Goal: Manage account settings

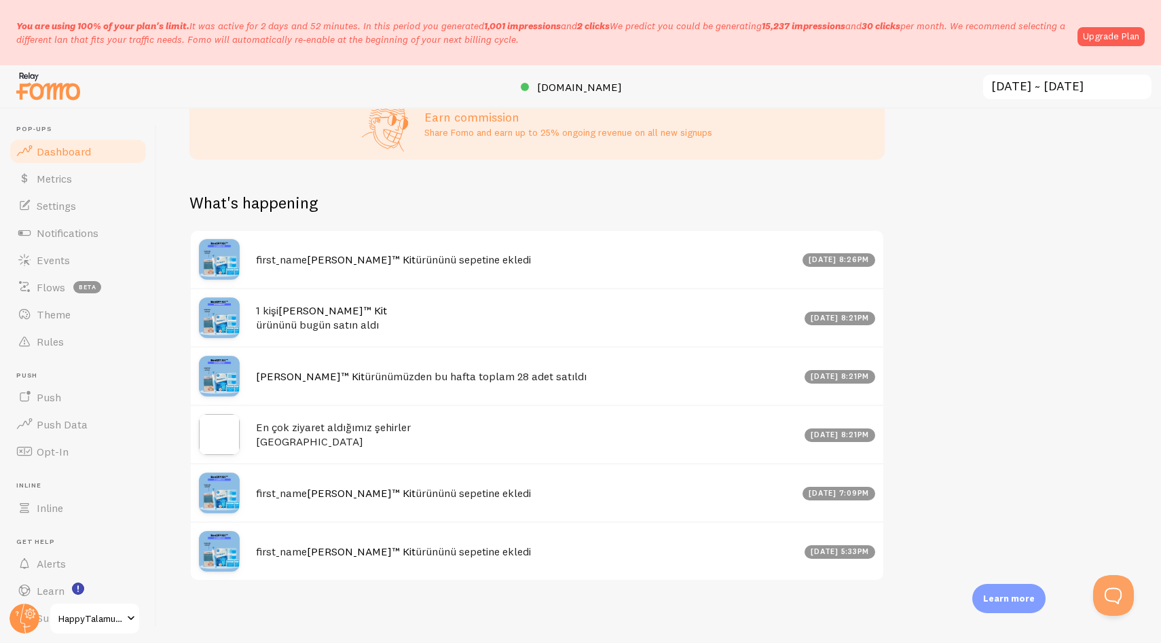
scroll to position [727, 0]
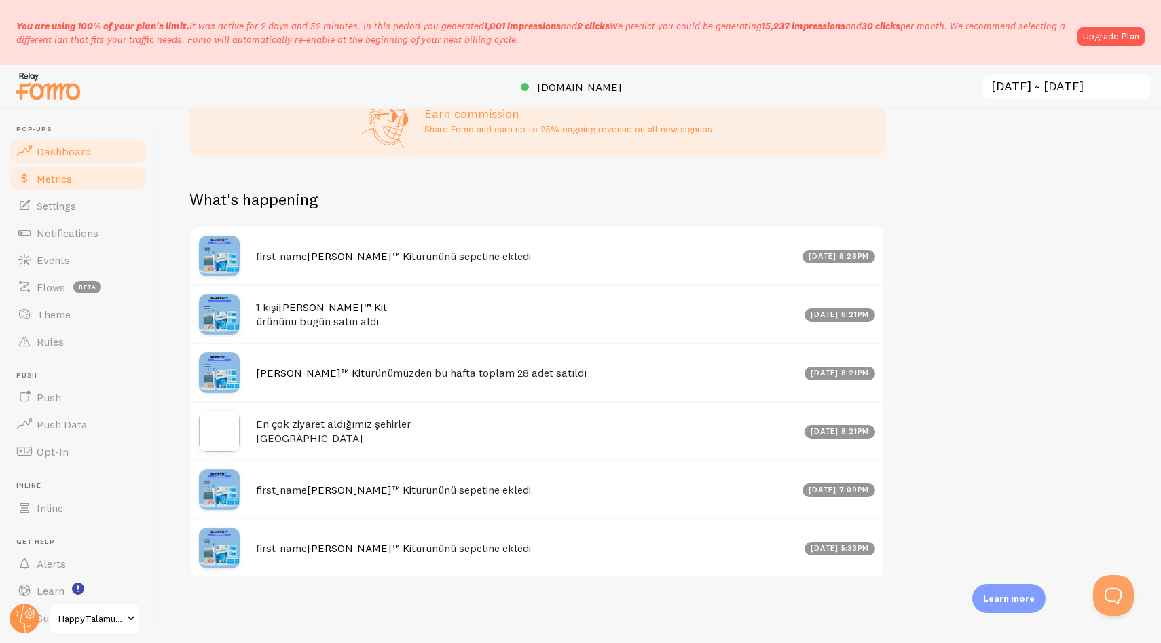
click at [68, 186] on link "Metrics" at bounding box center [78, 178] width 140 height 27
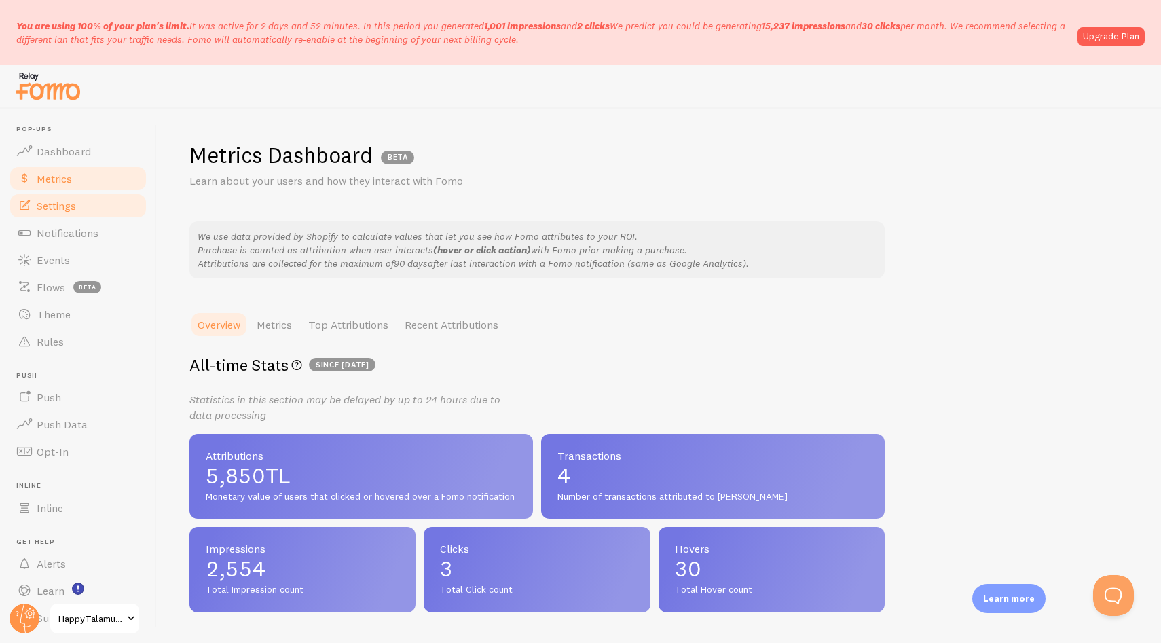
click at [67, 214] on link "Settings" at bounding box center [78, 205] width 140 height 27
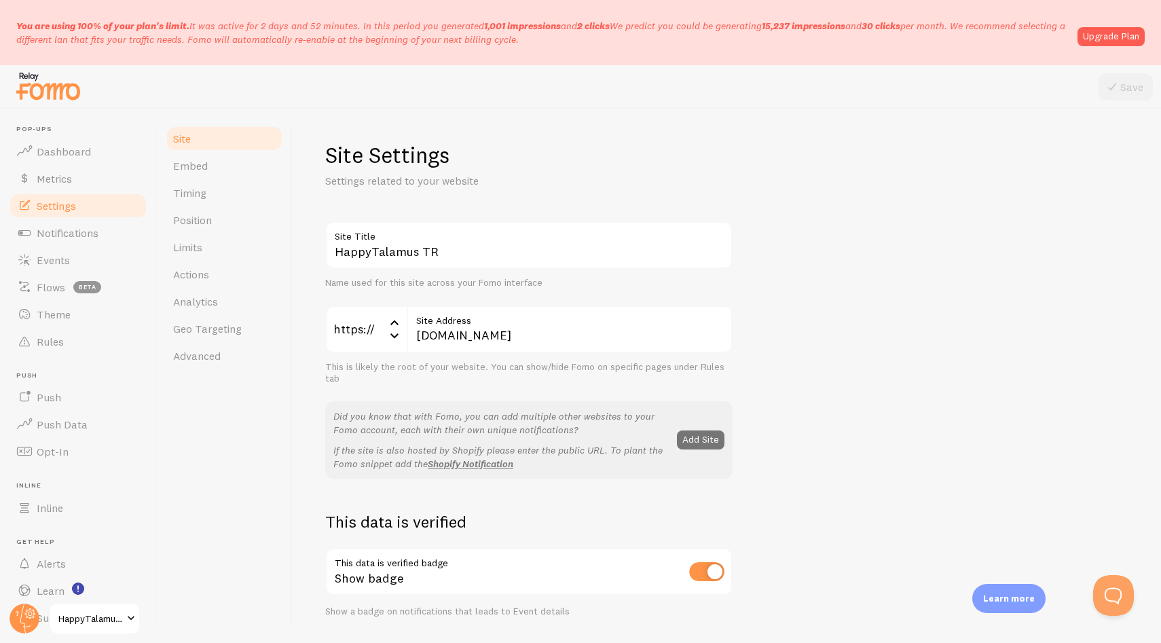
click at [398, 327] on icon at bounding box center [394, 322] width 16 height 16
click at [498, 333] on input "[DOMAIN_NAME]" at bounding box center [570, 330] width 326 height 48
click at [517, 342] on input "[DOMAIN_NAME]" at bounding box center [570, 330] width 326 height 48
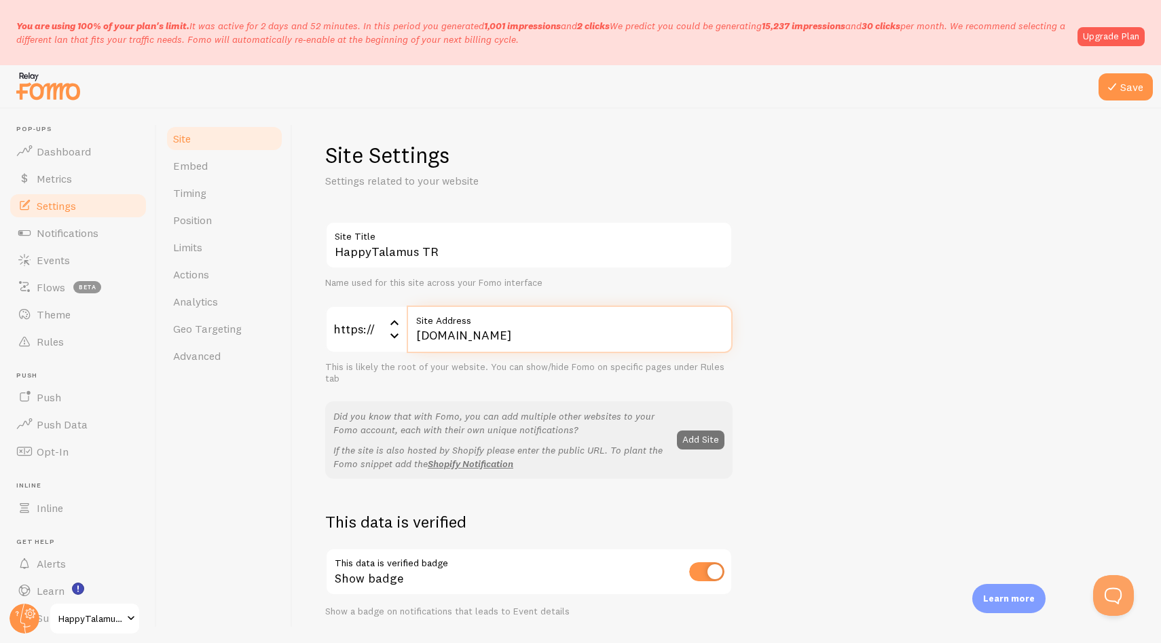
click at [505, 329] on input "[DOMAIN_NAME]" at bounding box center [570, 330] width 326 height 48
paste input "[DOMAIN_NAME][URL][PERSON_NAME]"
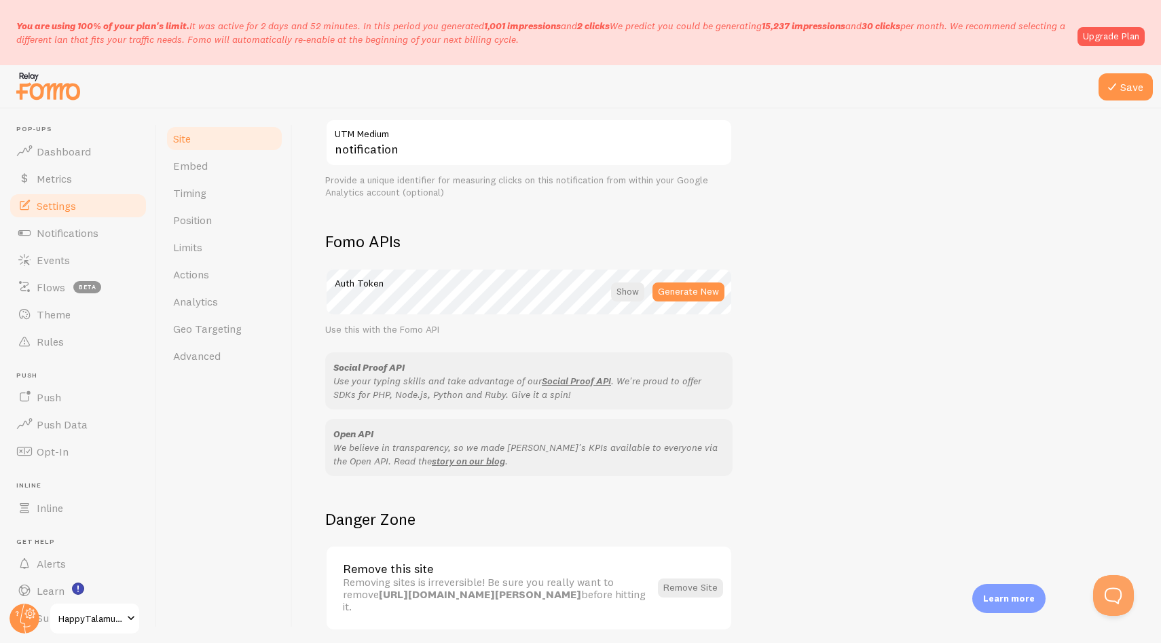
scroll to position [729, 0]
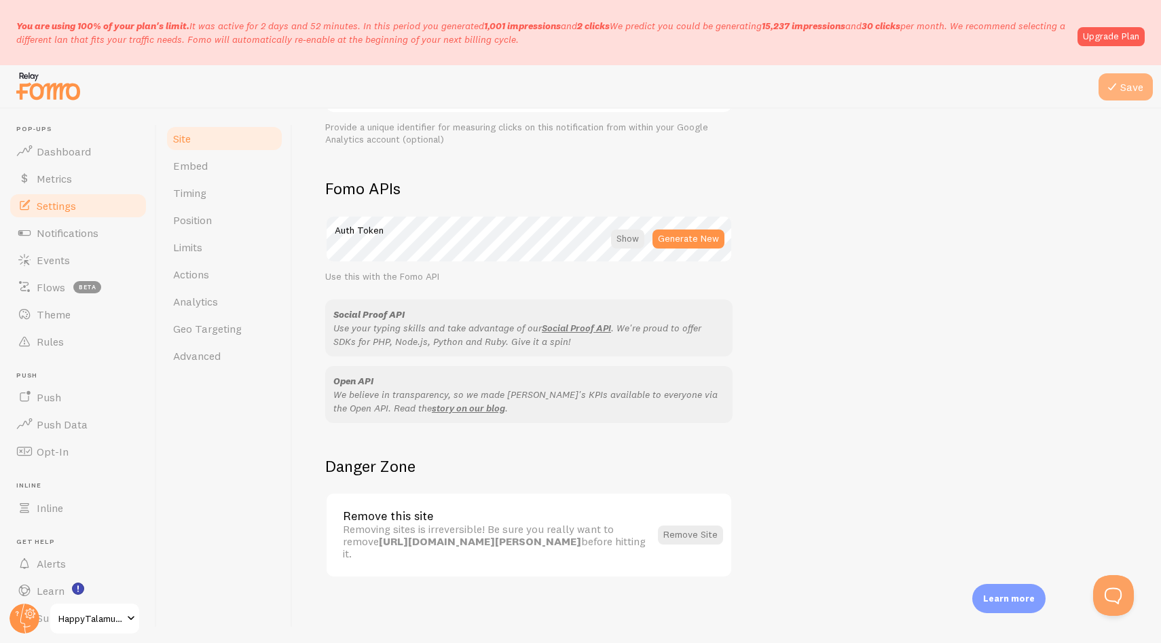
type input "[DOMAIN_NAME][URL][PERSON_NAME]"
click at [1128, 93] on button "Save" at bounding box center [1126, 86] width 54 height 27
click at [211, 166] on link "Embed" at bounding box center [224, 165] width 119 height 27
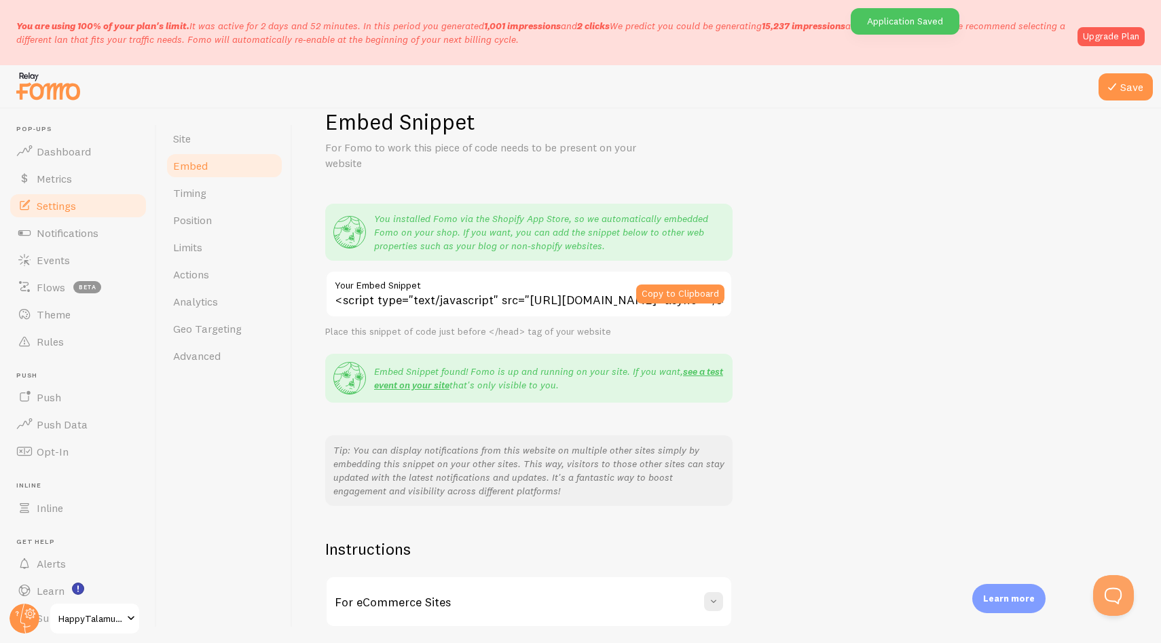
scroll to position [44, 0]
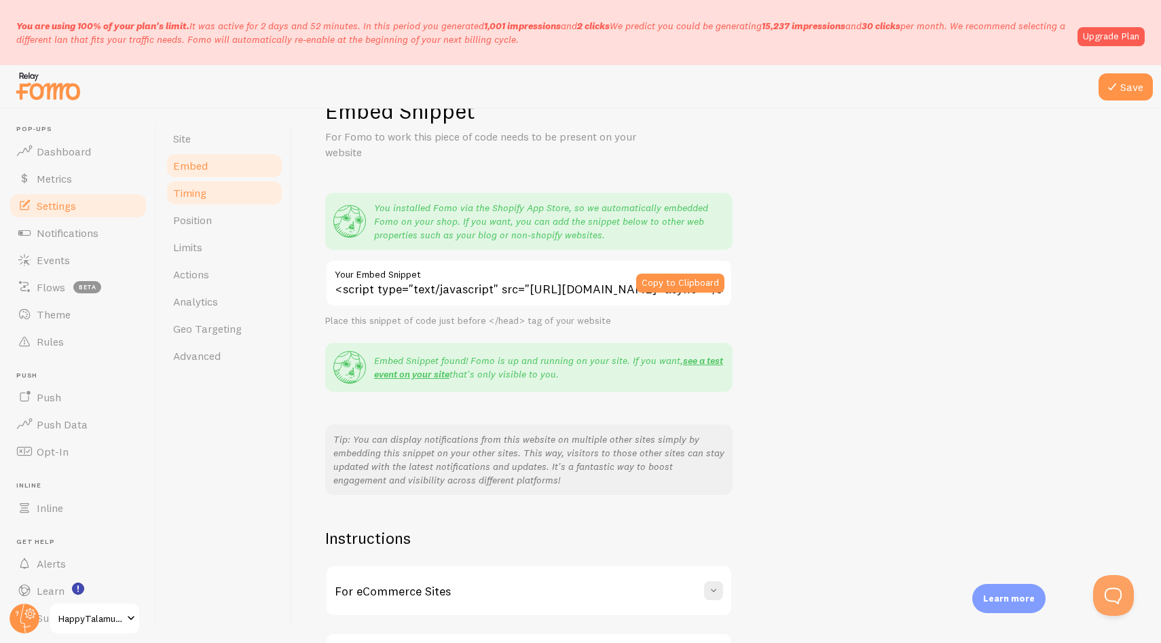
click at [219, 195] on link "Timing" at bounding box center [224, 192] width 119 height 27
click at [193, 141] on link "Site" at bounding box center [224, 138] width 119 height 27
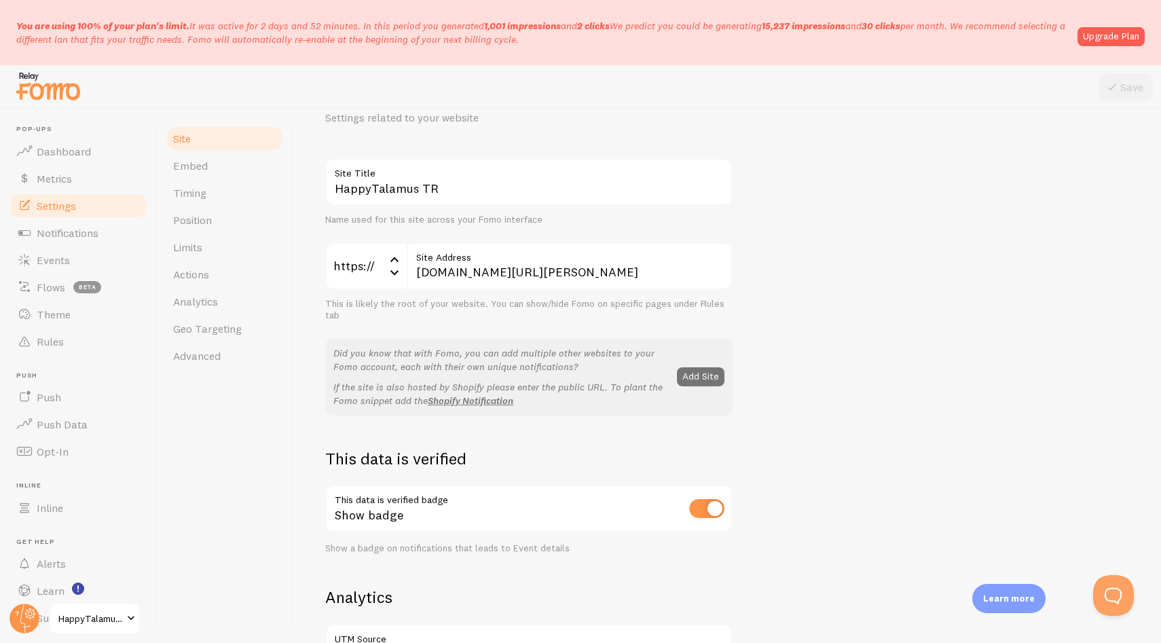
scroll to position [71, 0]
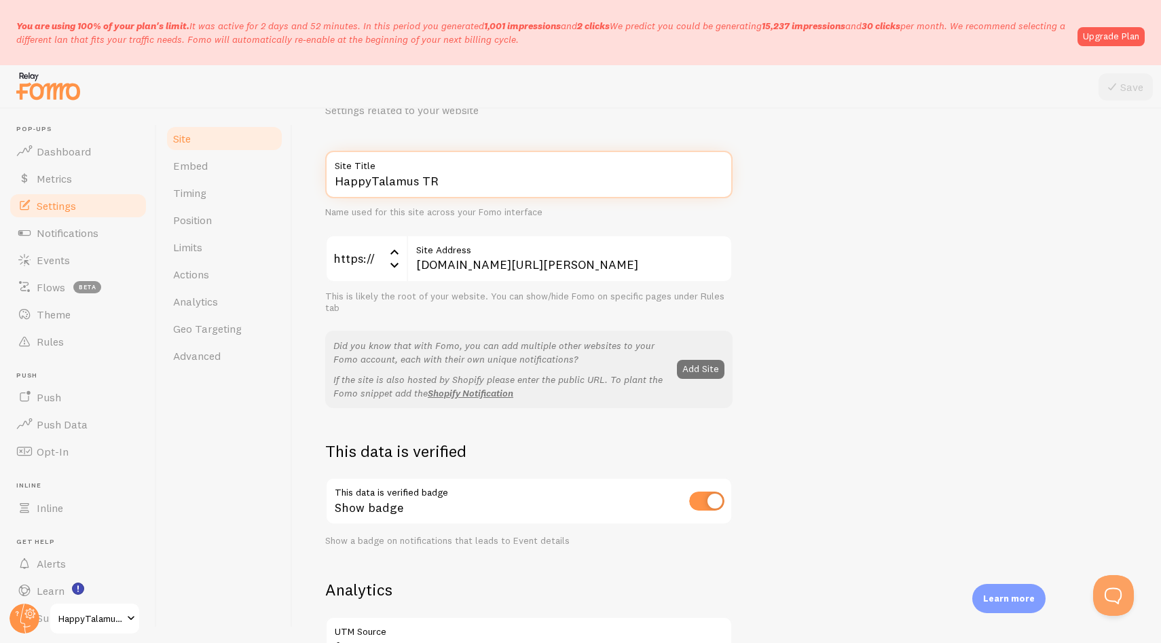
click at [466, 180] on input "HappyTalamus TR" at bounding box center [528, 175] width 407 height 48
type input "Yuzoni"
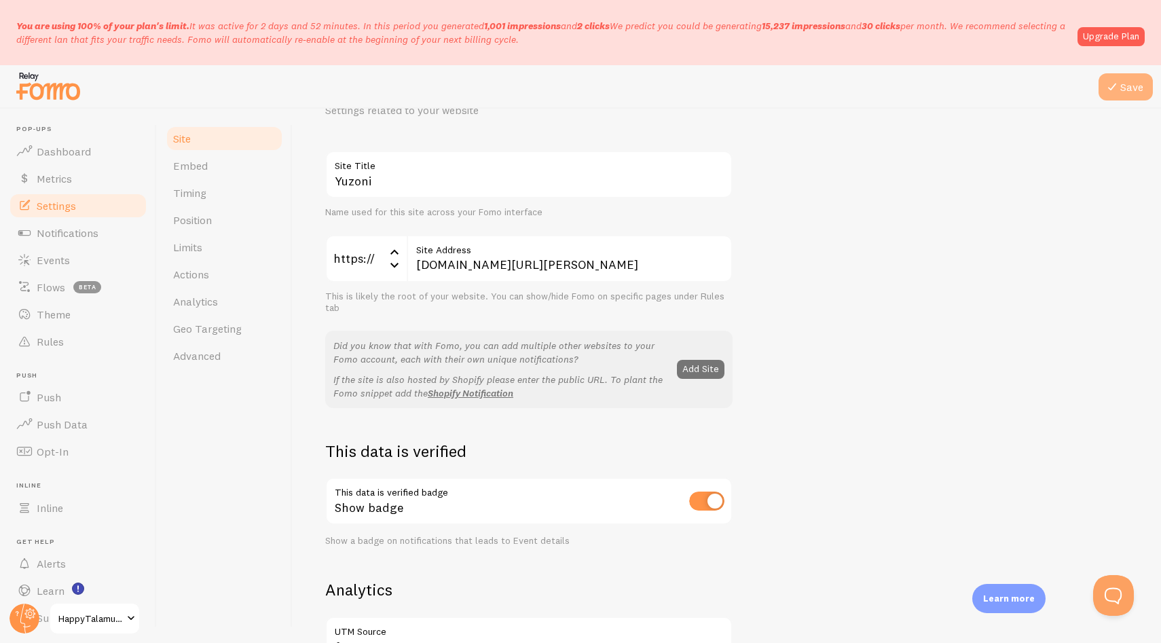
click at [1120, 95] on button "Save" at bounding box center [1126, 86] width 54 height 27
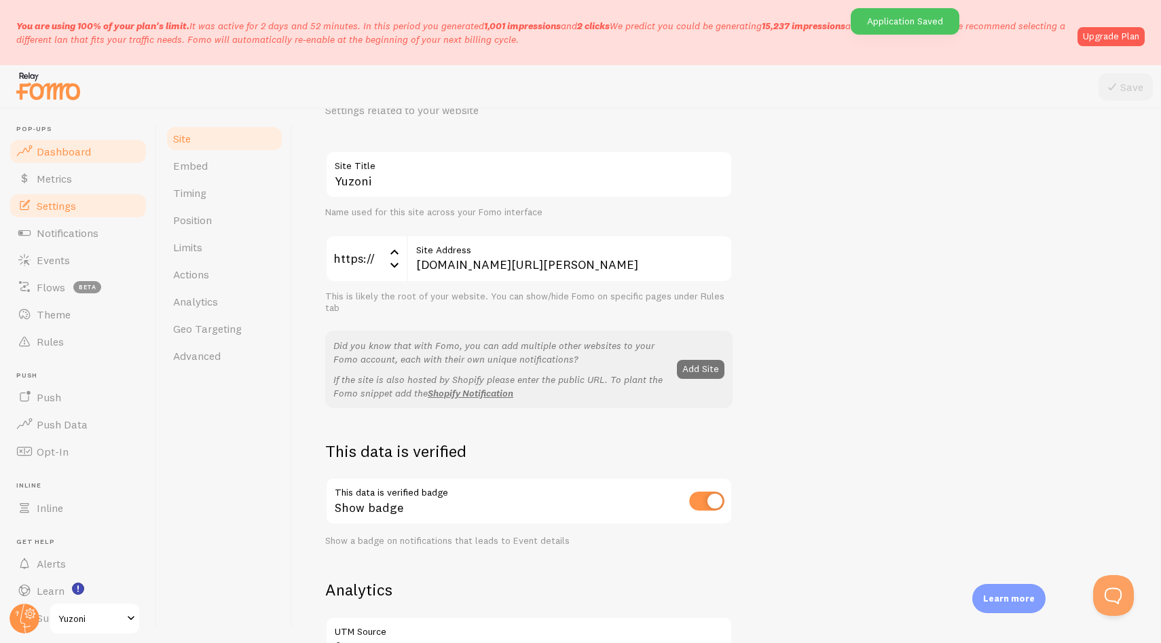
click at [92, 160] on link "Dashboard" at bounding box center [78, 151] width 140 height 27
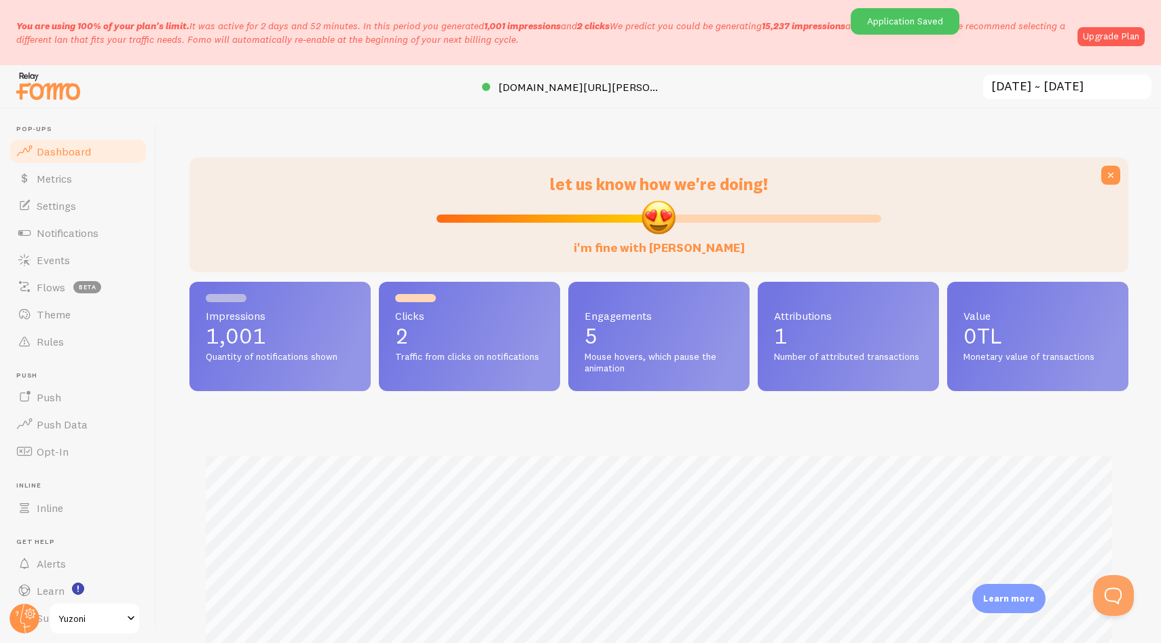
scroll to position [356, 939]
click at [75, 185] on link "Metrics" at bounding box center [78, 178] width 140 height 27
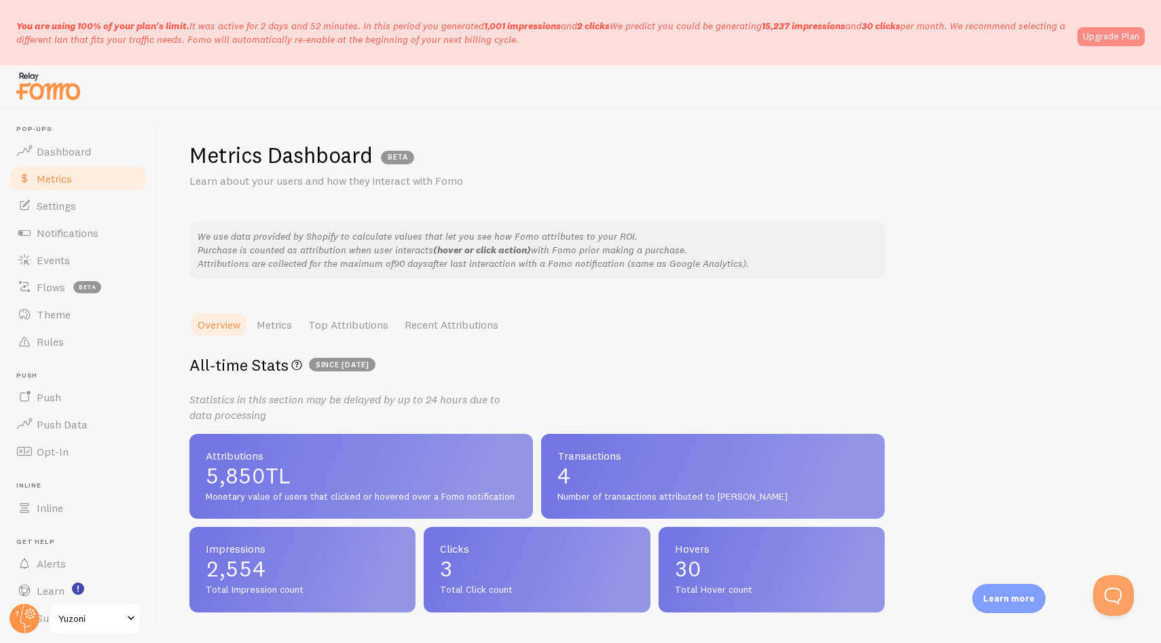
click at [1109, 38] on link "Upgrade Plan" at bounding box center [1111, 36] width 67 height 19
